Goal: Understand process/instructions: Learn how to perform a task or action

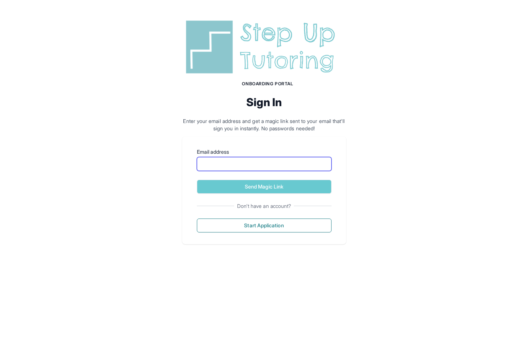
type input "**********"
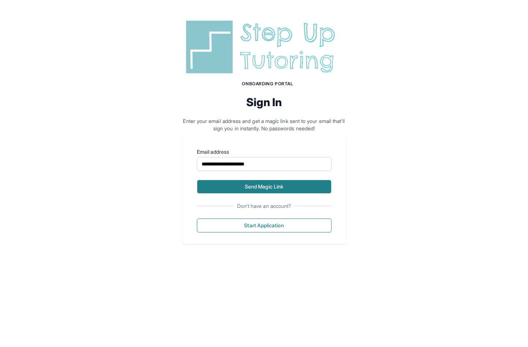
click at [255, 183] on button "Send Magic Link" at bounding box center [264, 187] width 135 height 14
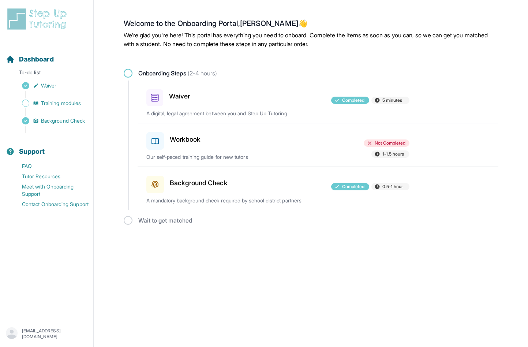
click at [157, 137] on icon at bounding box center [155, 140] width 9 height 9
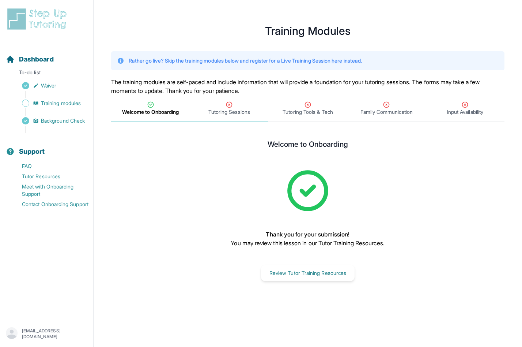
click at [229, 105] on icon "Tabs" at bounding box center [228, 104] width 5 height 5
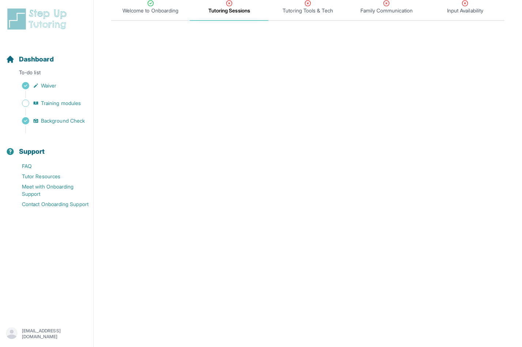
scroll to position [202, 0]
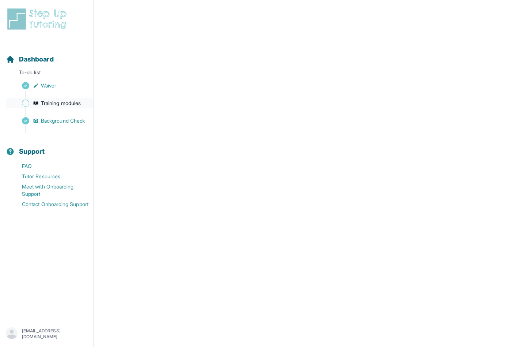
click at [57, 102] on span "Training modules" at bounding box center [61, 102] width 40 height 7
